Goal: Task Accomplishment & Management: Manage account settings

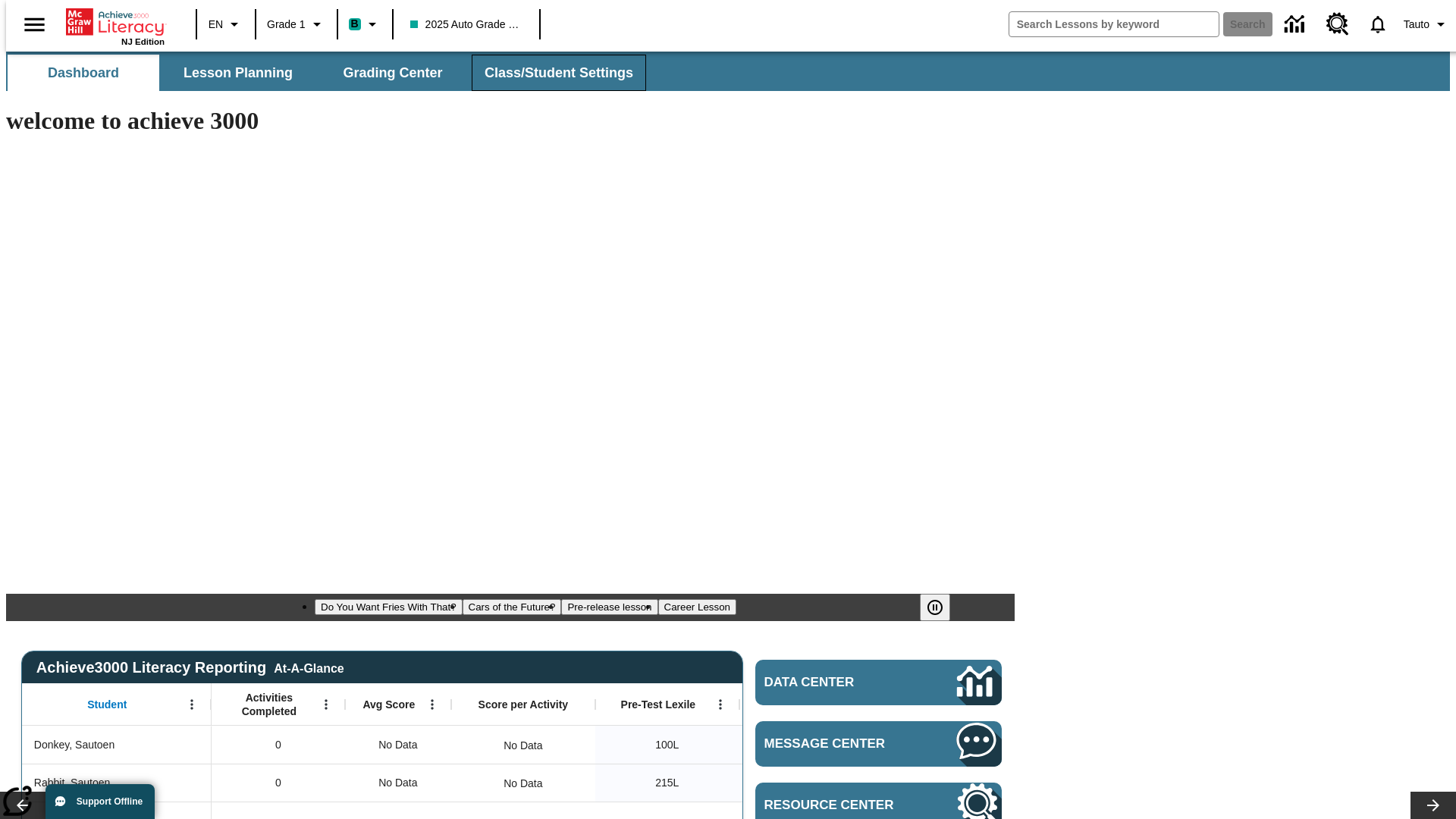
click at [551, 73] on span "Class/Student Settings" at bounding box center [558, 73] width 149 height 17
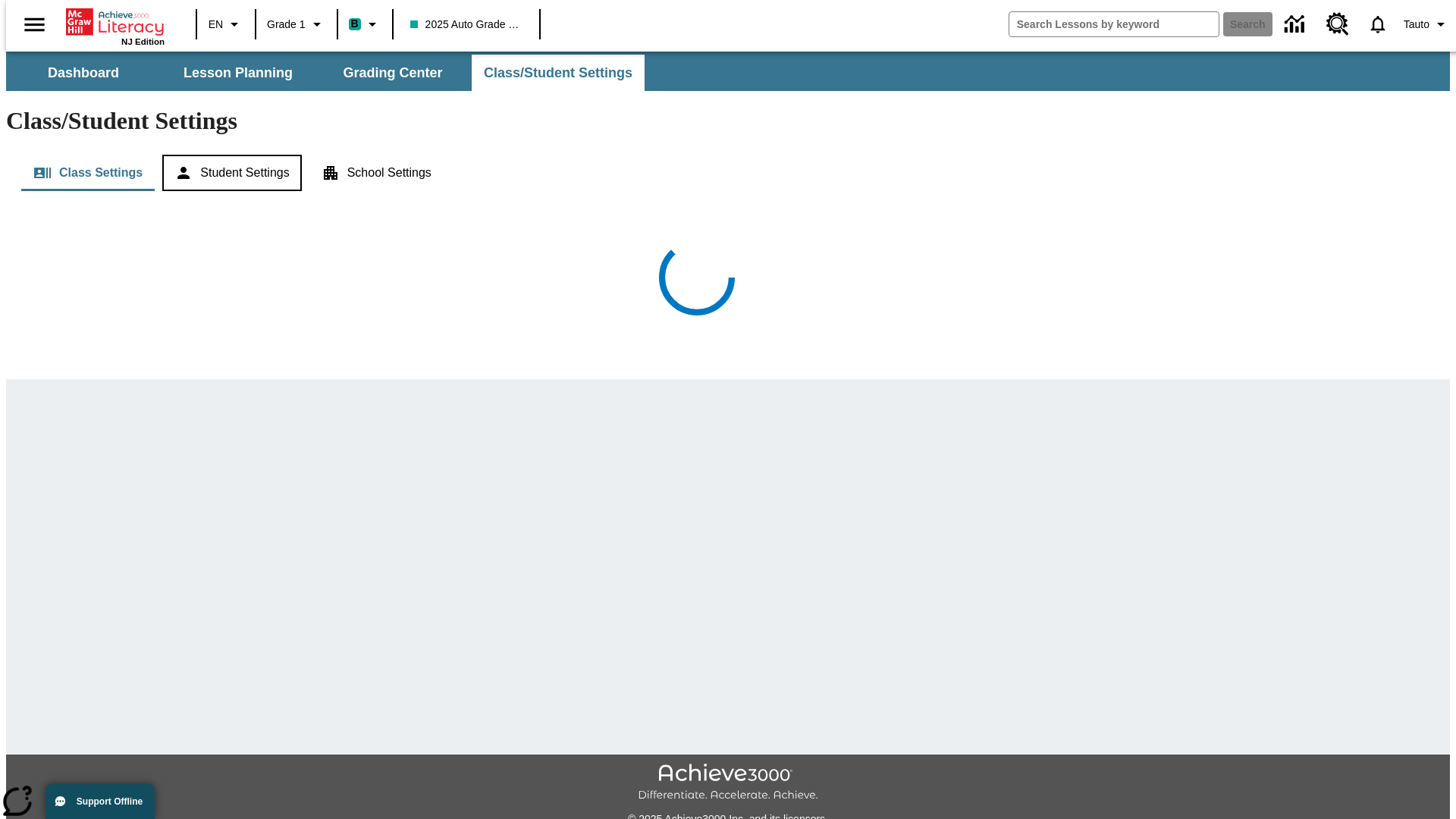
click at [228, 154] on button "Student Settings" at bounding box center [231, 173] width 139 height 37
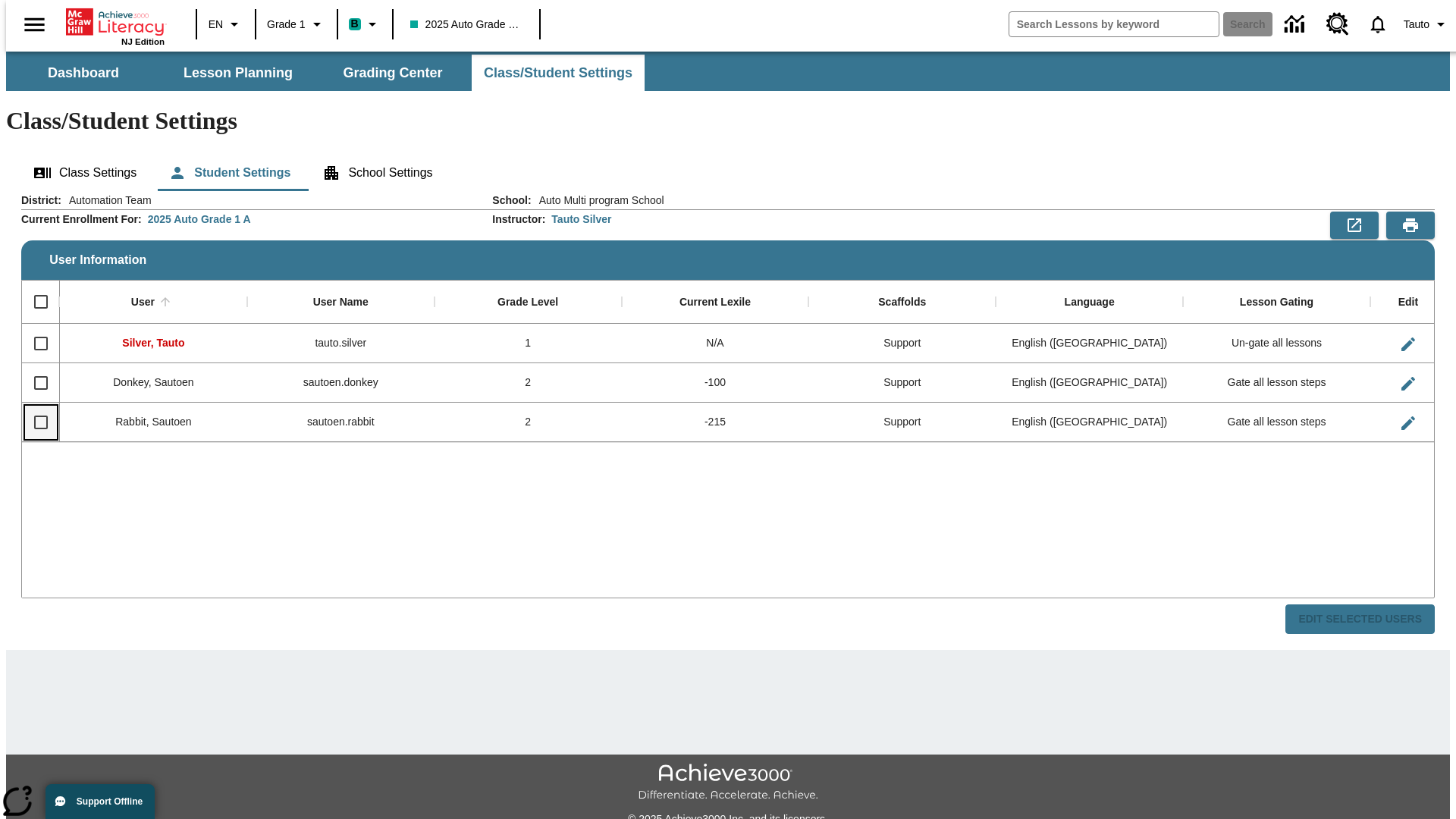
click at [34, 407] on input "Select row" at bounding box center [41, 422] width 32 height 32
checkbox input "true"
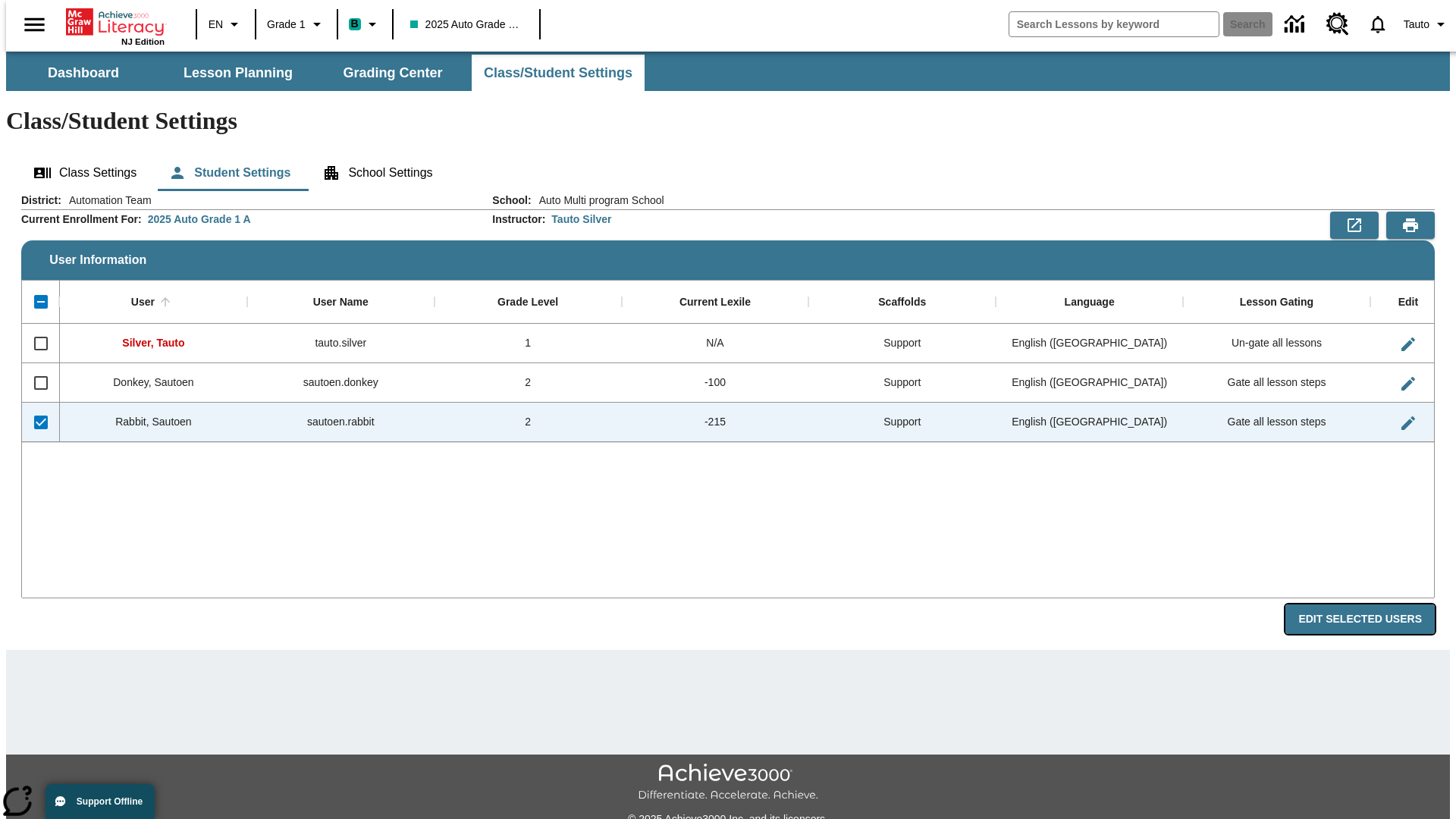
click at [1372, 605] on button "Edit Selected Users" at bounding box center [1360, 620] width 149 height 30
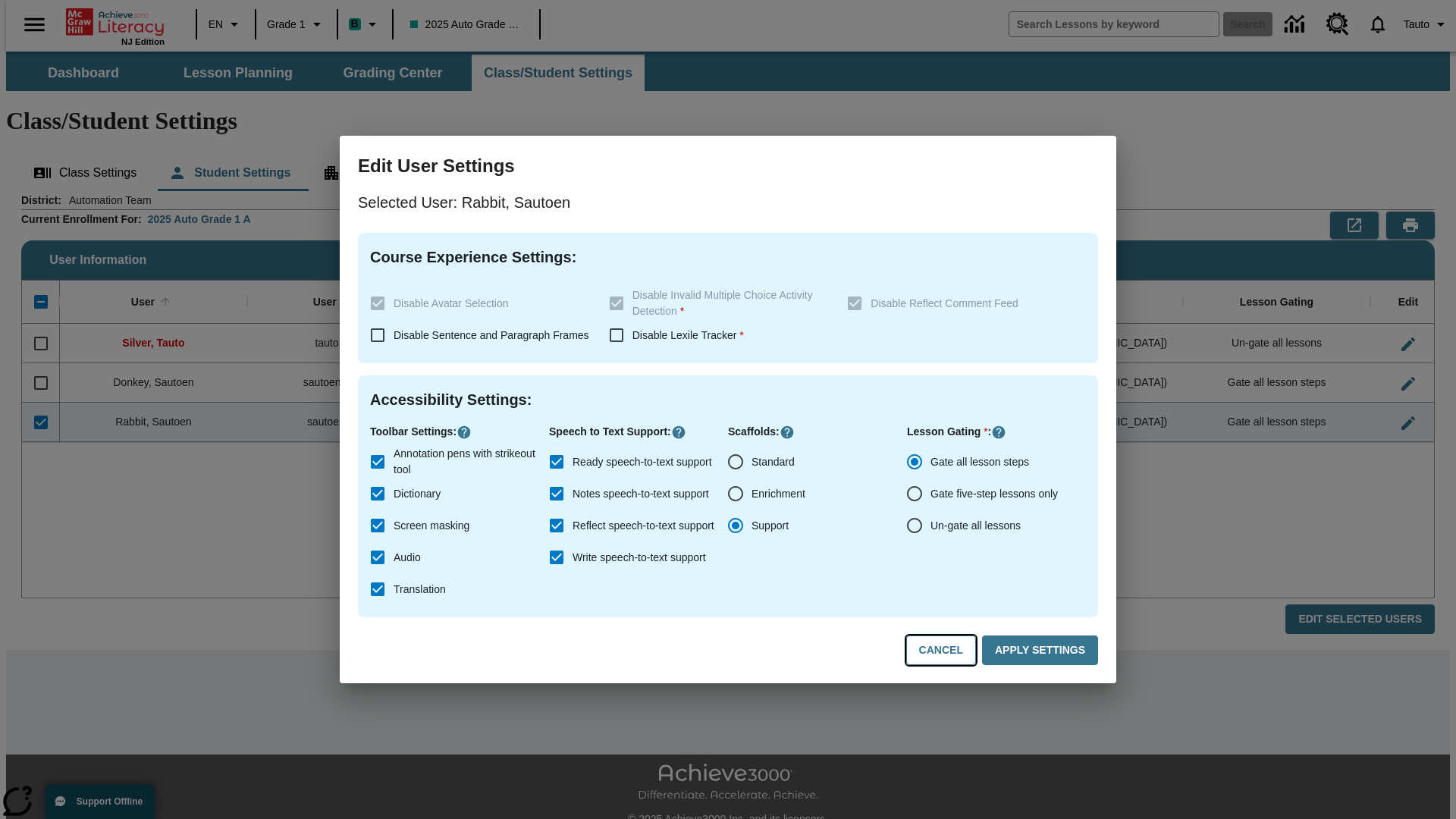
click at [948, 651] on button "Cancel" at bounding box center [941, 651] width 70 height 30
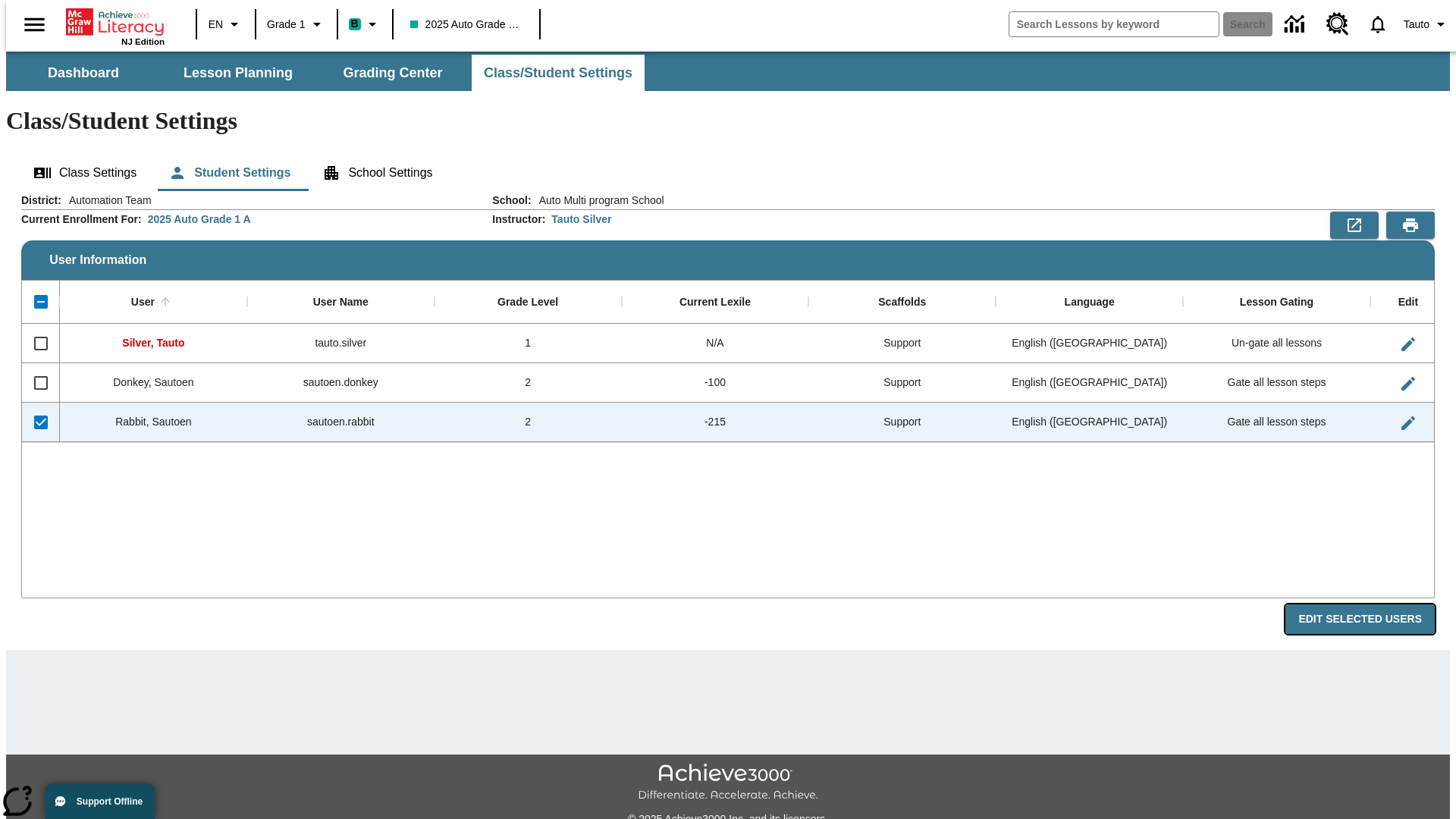
click at [1372, 605] on button "Edit Selected Users" at bounding box center [1360, 620] width 149 height 30
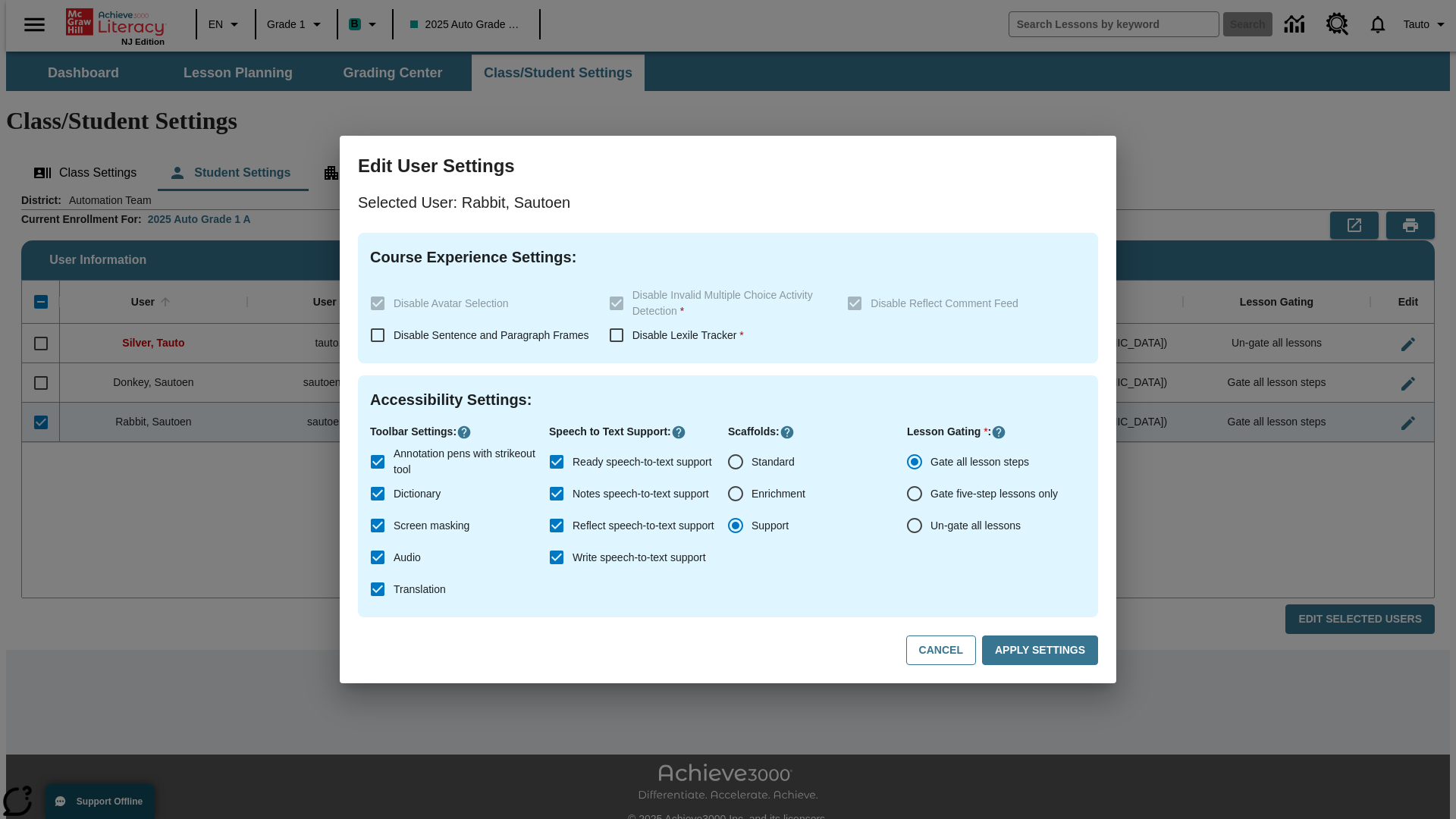
click at [557, 462] on input "Ready speech-to-text support" at bounding box center [557, 461] width 32 height 32
checkbox input "false"
click at [1043, 651] on button "Apply Settings" at bounding box center [1040, 651] width 116 height 30
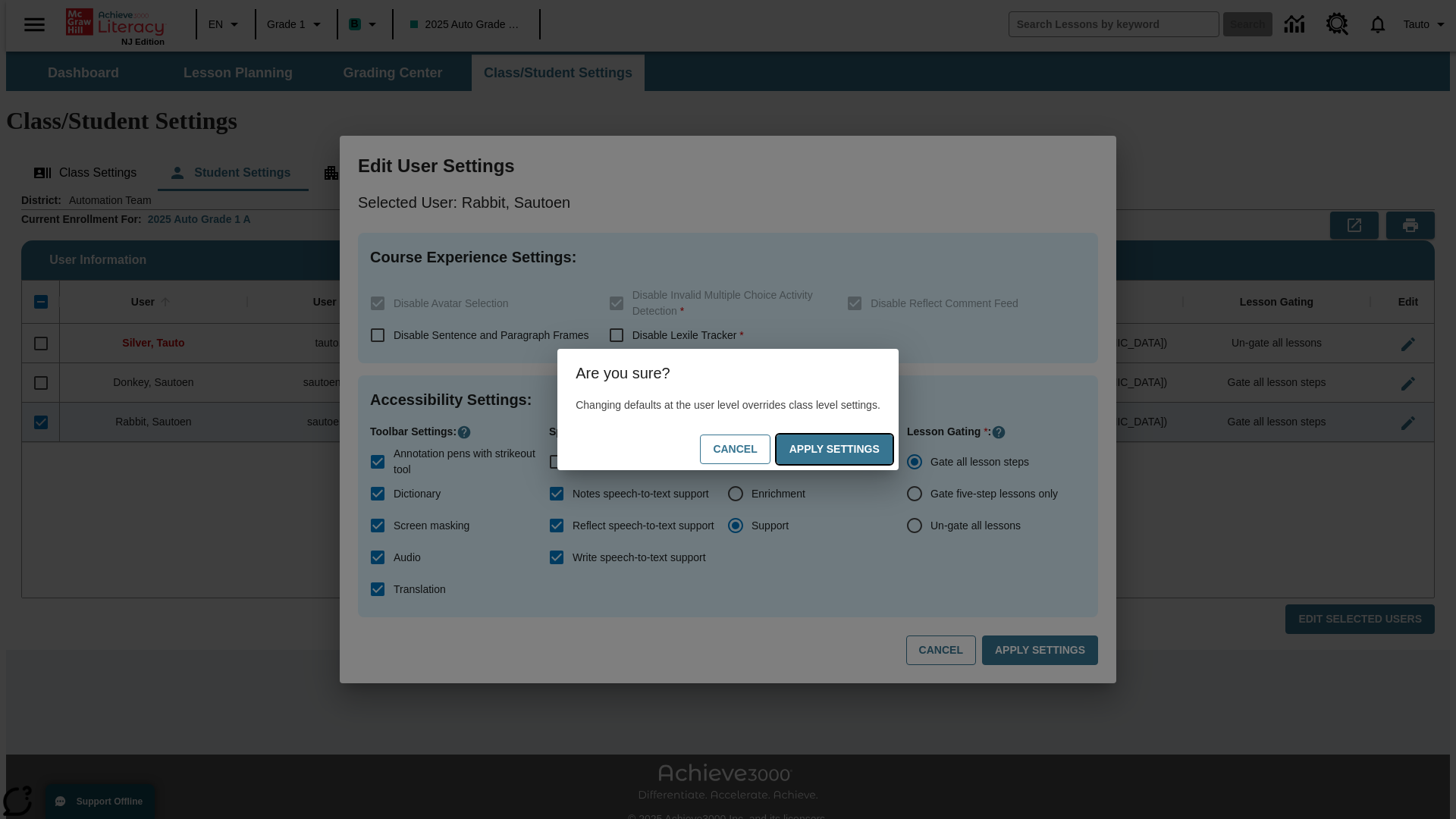
click at [850, 449] on button "Apply Settings" at bounding box center [835, 450] width 116 height 30
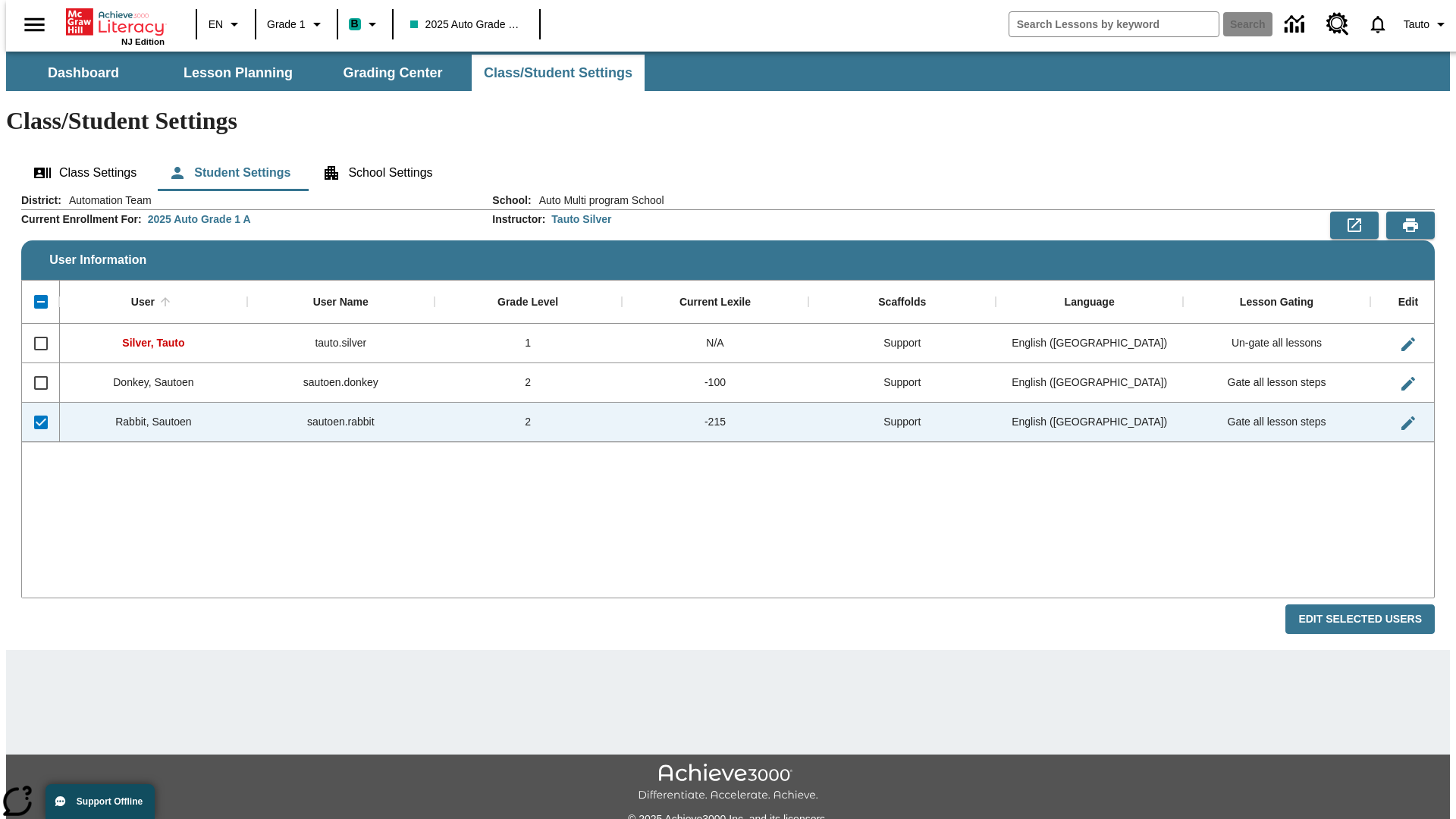
checkbox input "false"
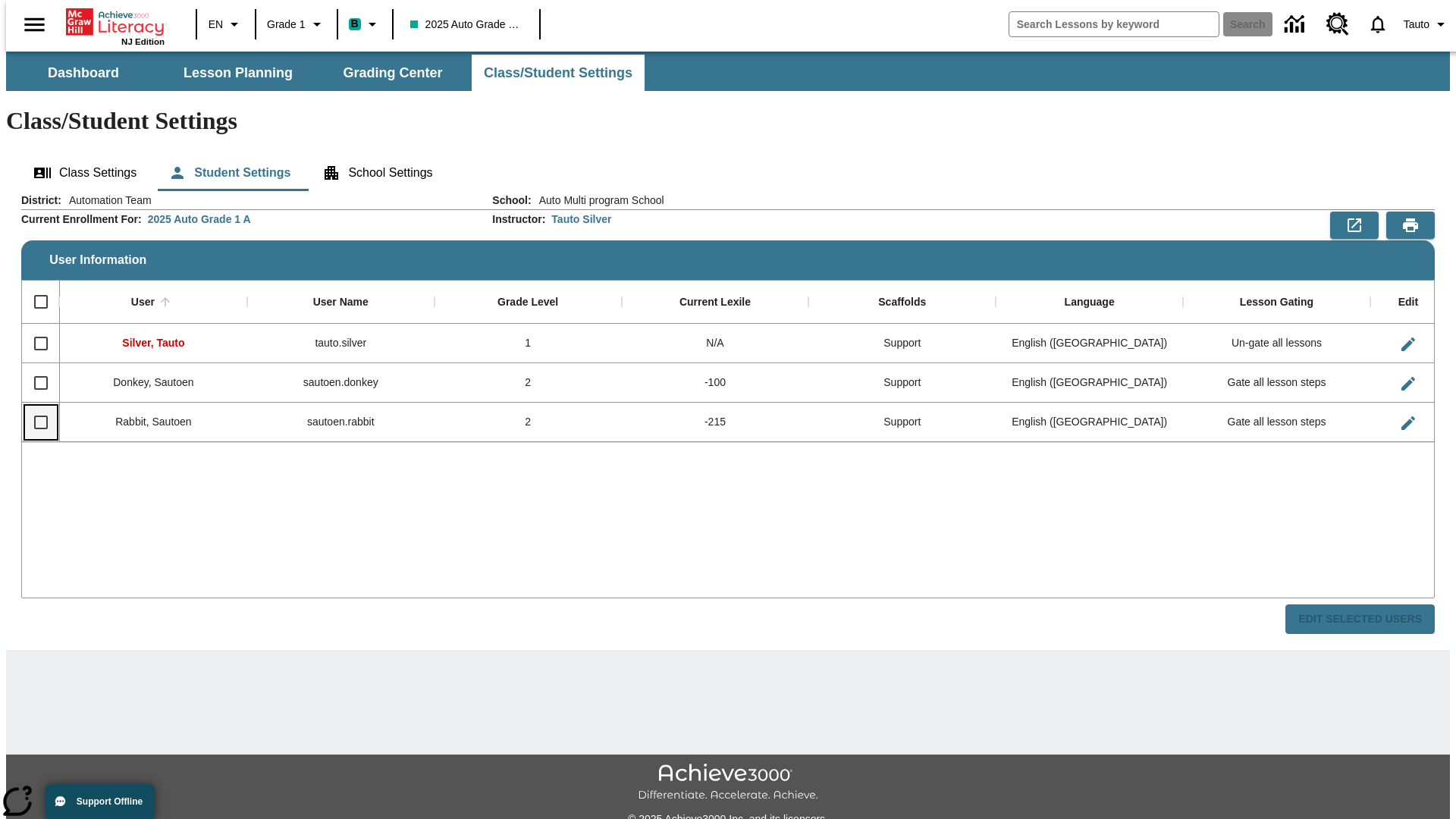
click at [34, 407] on input "Select row" at bounding box center [41, 422] width 32 height 32
checkbox input "true"
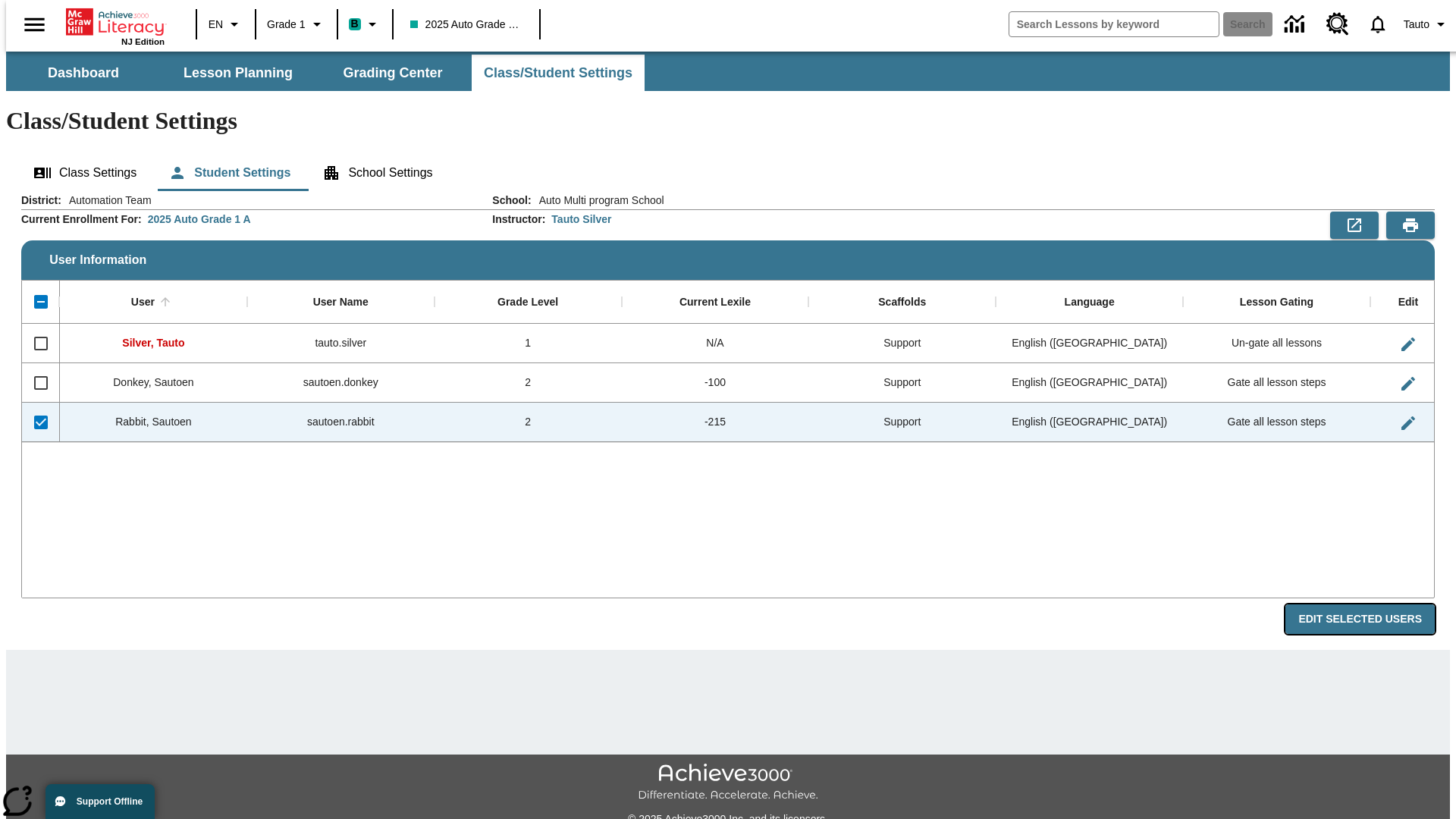
click at [1372, 605] on button "Edit Selected Users" at bounding box center [1360, 620] width 149 height 30
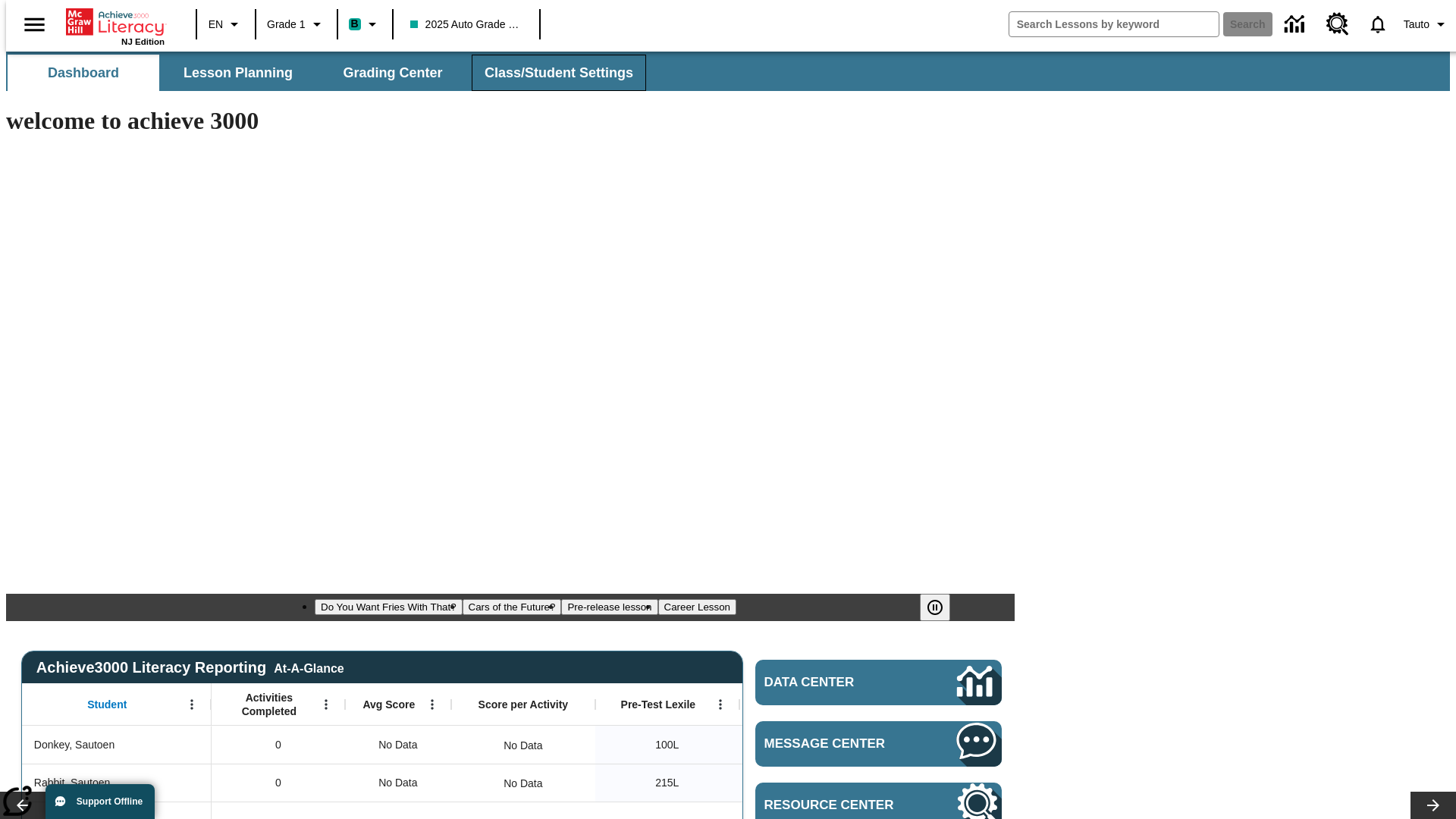
click at [551, 73] on span "Class/Student Settings" at bounding box center [558, 73] width 149 height 17
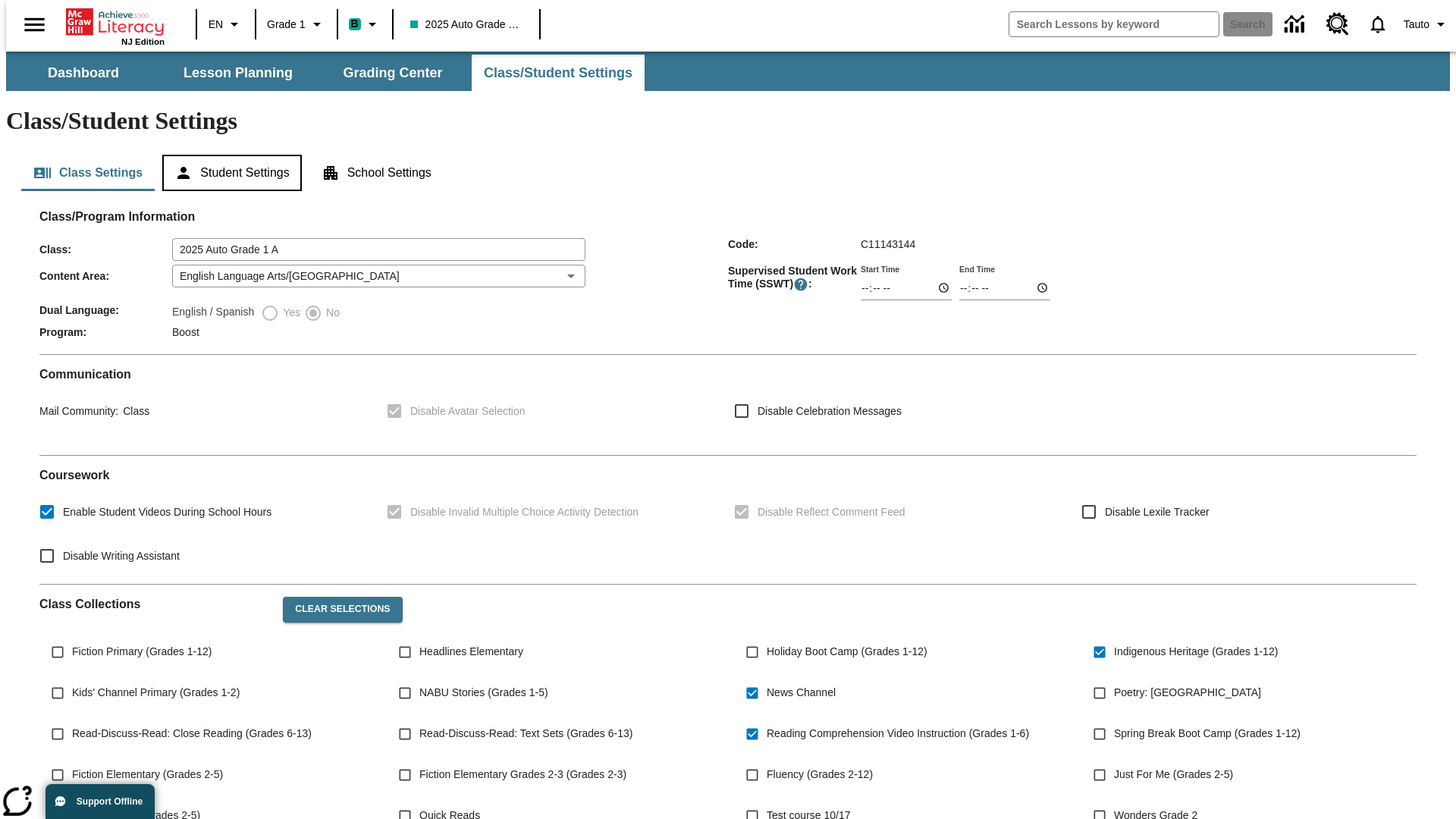
click at [228, 154] on button "Student Settings" at bounding box center [231, 173] width 139 height 37
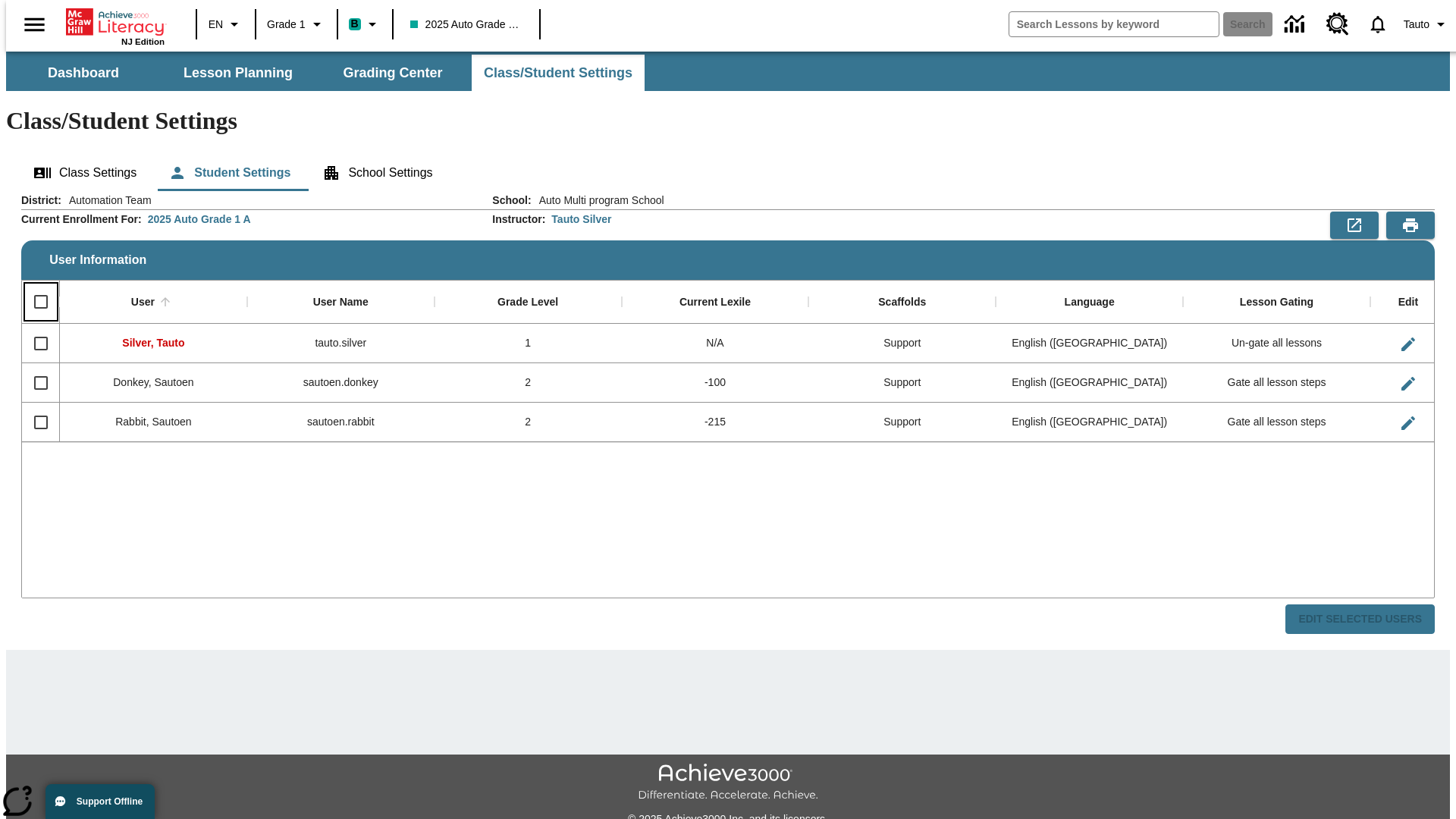
click at [34, 286] on input "Select all rows" at bounding box center [41, 302] width 32 height 32
checkbox input "true"
